Goal: Browse casually

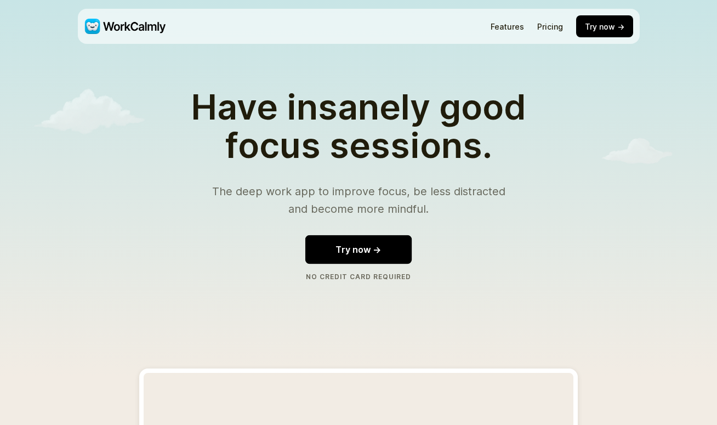
click at [355, 253] on button "Try now →" at bounding box center [358, 249] width 106 height 29
click at [344, 255] on button "Try now →" at bounding box center [358, 249] width 106 height 29
click at [329, 244] on button "Try now →" at bounding box center [358, 249] width 106 height 29
click at [346, 257] on button "Try now →" at bounding box center [358, 249] width 106 height 29
click at [363, 254] on button "Try now →" at bounding box center [358, 249] width 106 height 29
